Goal: Task Accomplishment & Management: Manage account settings

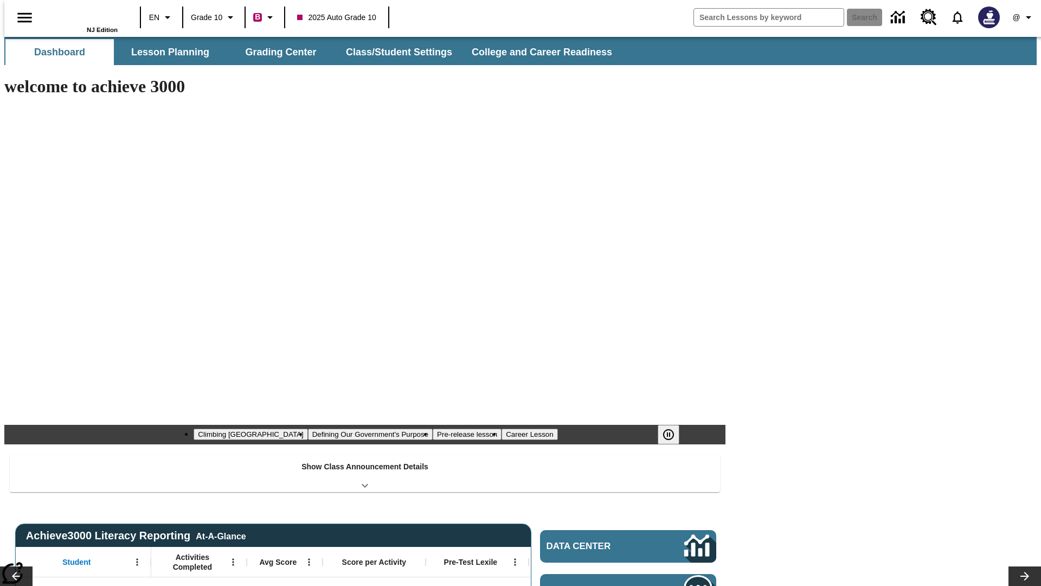
type input "-1"
click at [277, 52] on button "Grading Center" at bounding box center [281, 52] width 108 height 26
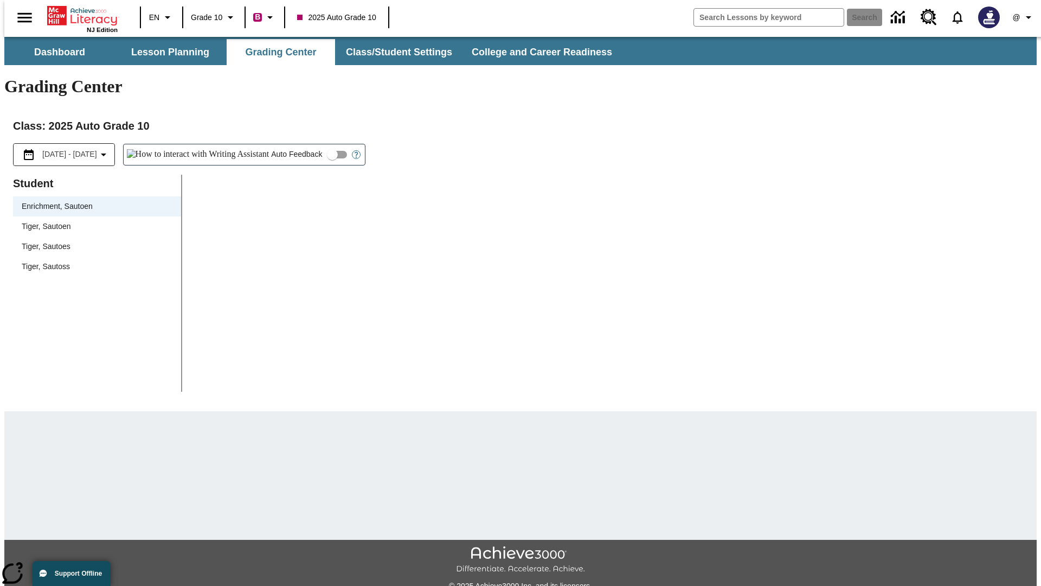
click at [93, 221] on span "Tiger, Sautoen" at bounding box center [97, 226] width 151 height 11
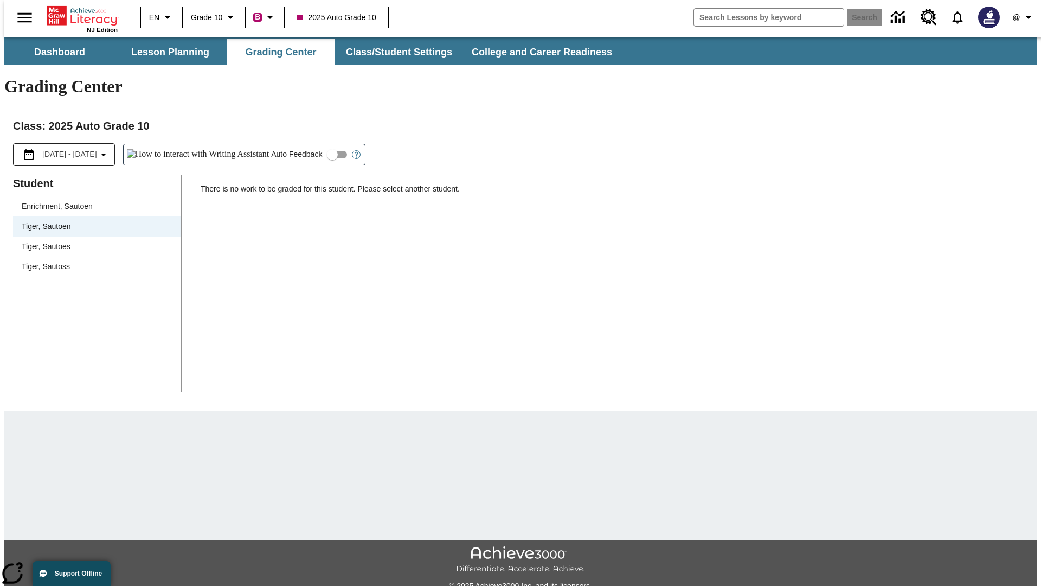
click at [301, 144] on input "Auto Feedback" at bounding box center [332, 154] width 62 height 21
checkbox input "true"
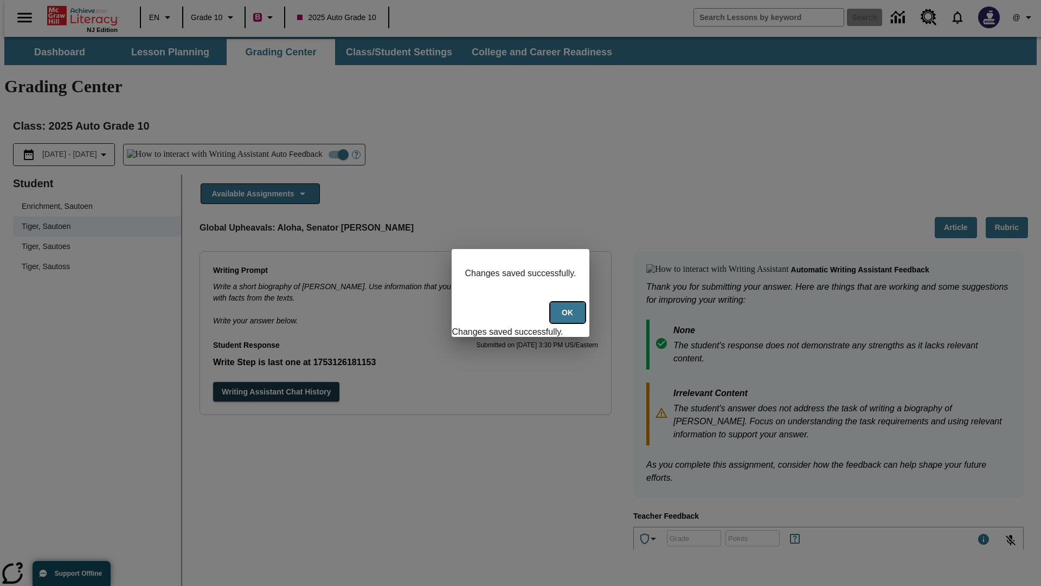
click at [569, 318] on button "Ok" at bounding box center [567, 312] width 35 height 21
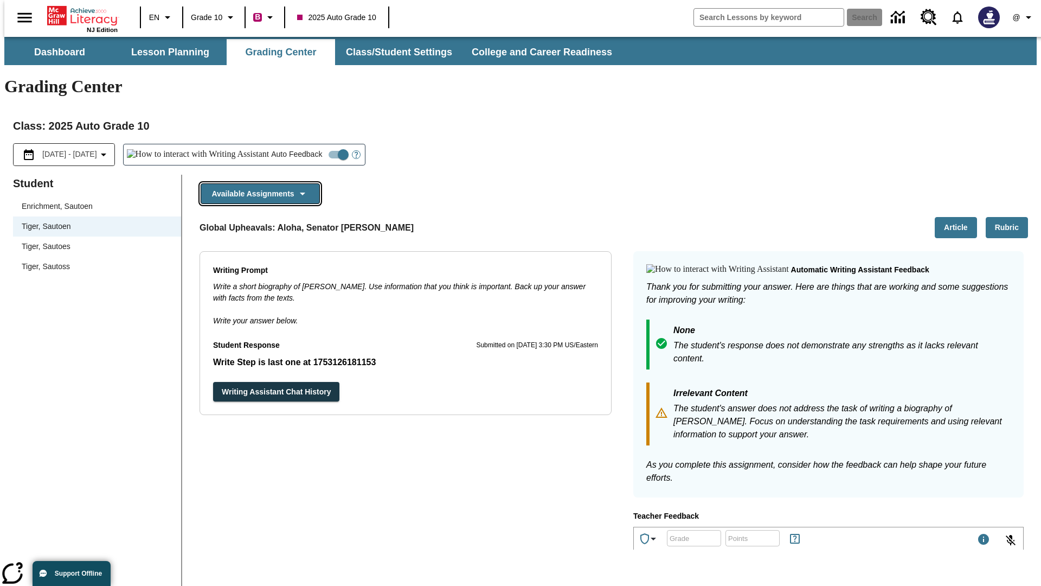
click at [257, 183] on button "Available Assignments" at bounding box center [260, 193] width 119 height 21
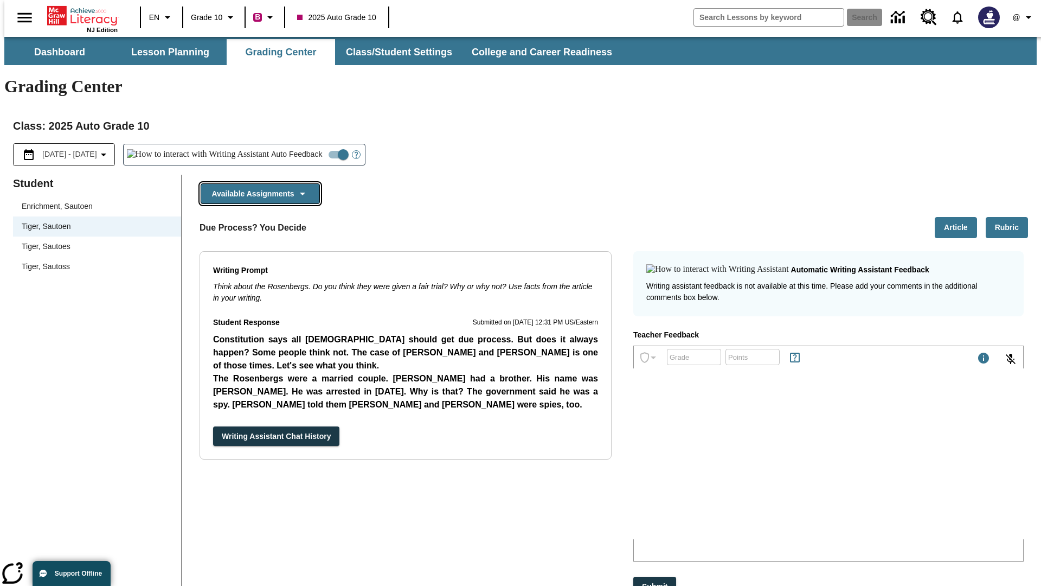
scroll to position [780, 0]
click at [213, 426] on button "Writing Assistant Chat History" at bounding box center [276, 436] width 126 height 20
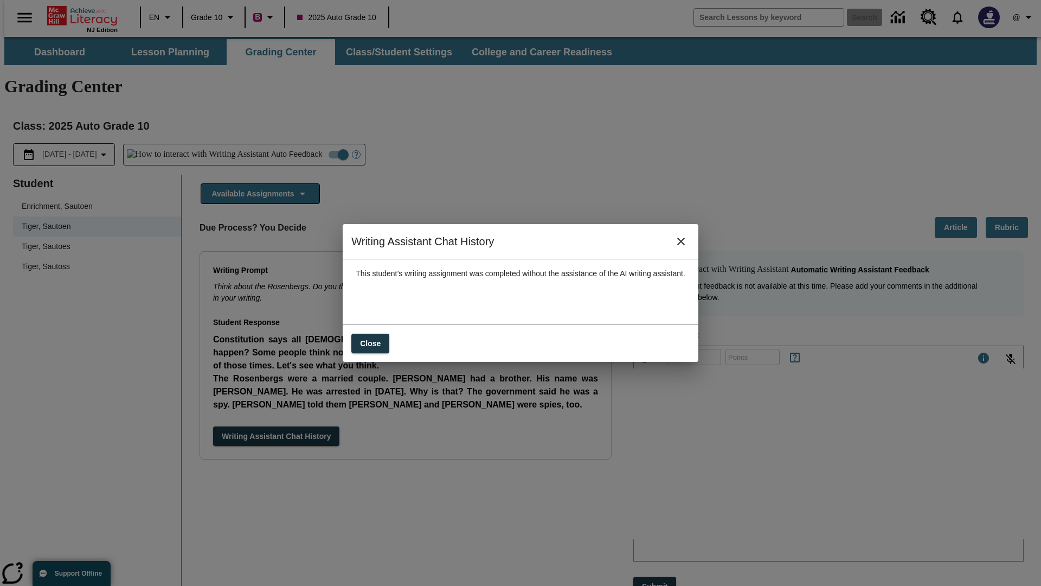
scroll to position [0, 0]
